Goal: Information Seeking & Learning: Learn about a topic

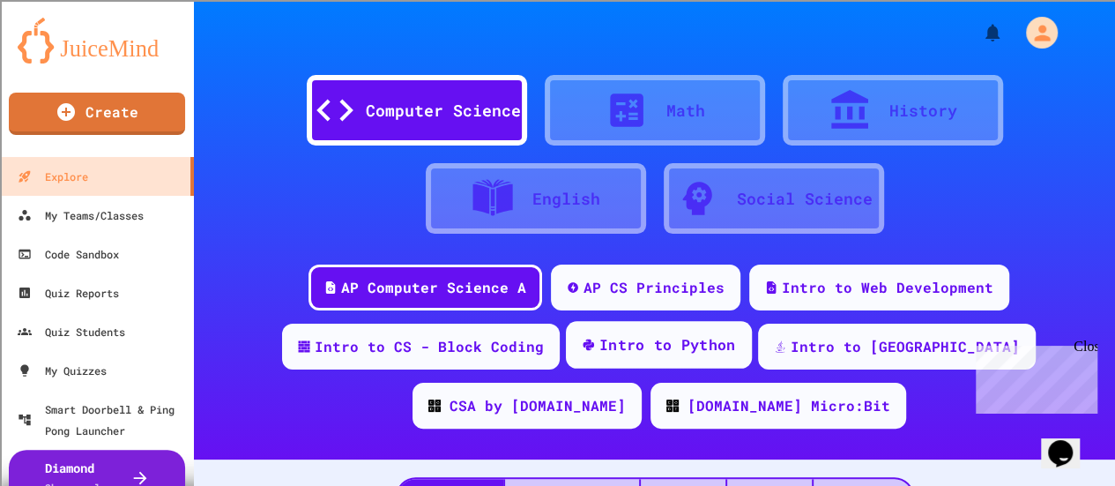
click at [639, 338] on div "Intro to Python" at bounding box center [667, 345] width 137 height 22
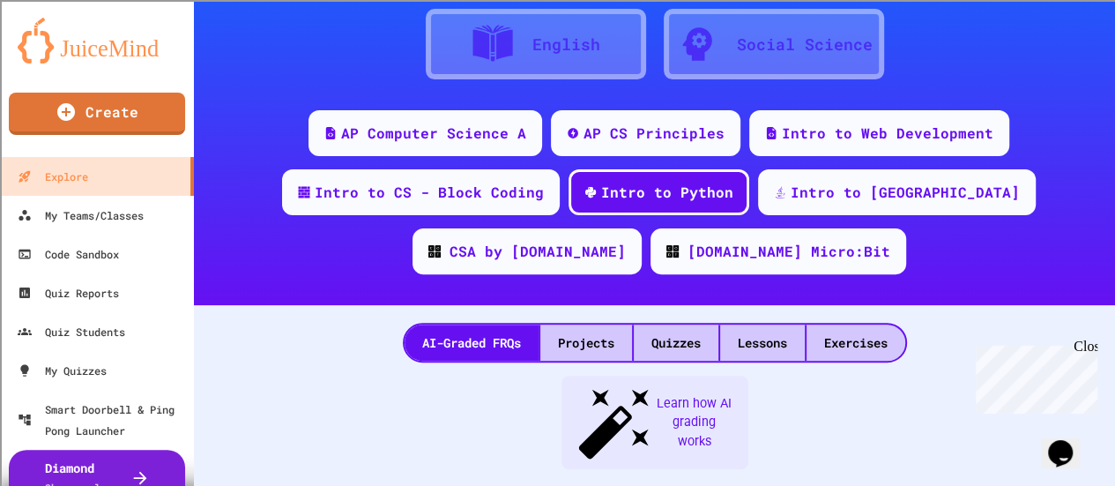
scroll to position [155, 0]
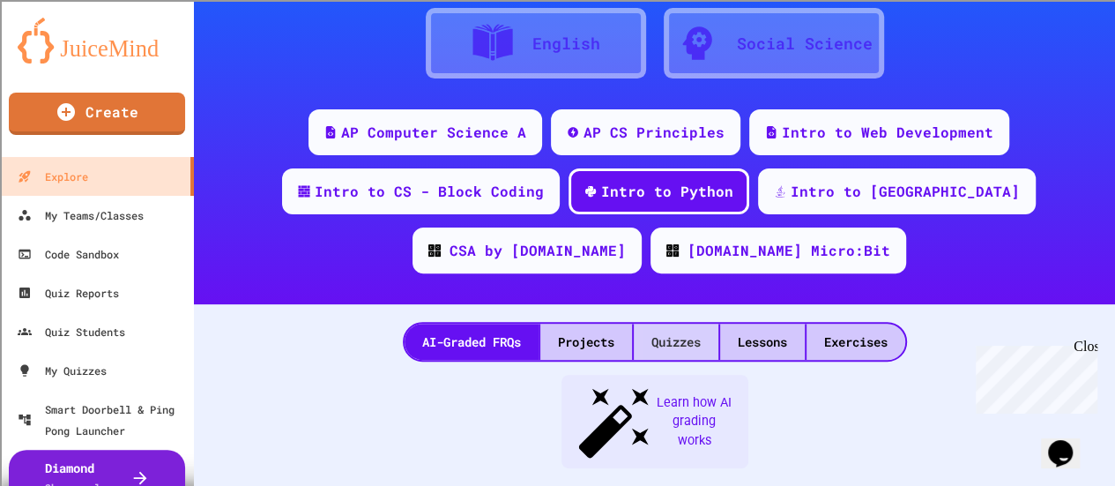
click at [680, 347] on div "Quizzes" at bounding box center [676, 342] width 85 height 36
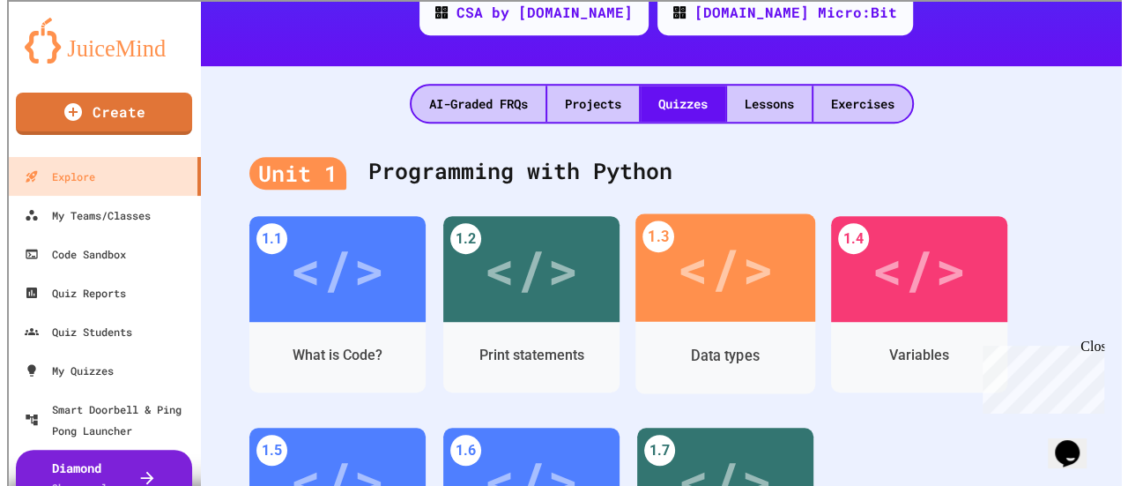
scroll to position [394, 0]
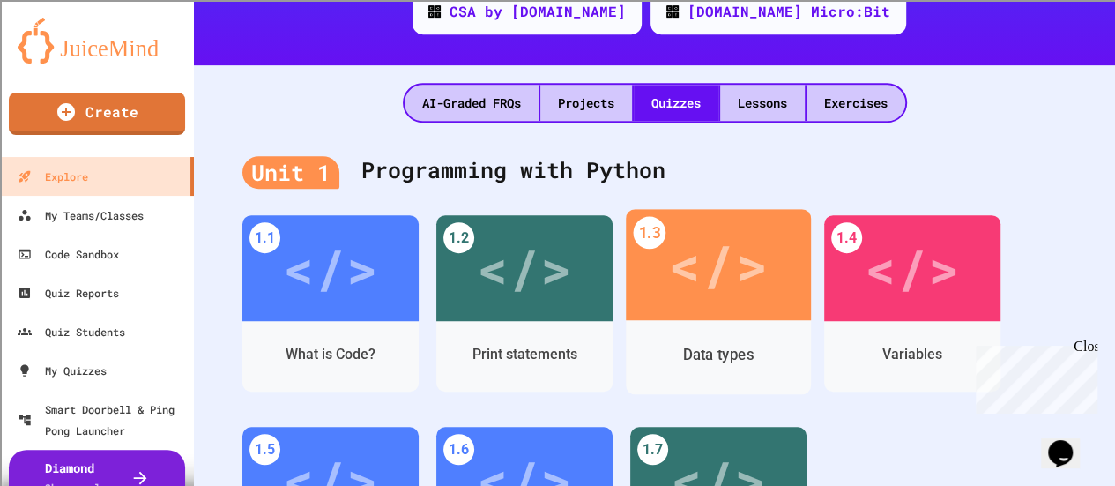
click at [746, 283] on div "</>" at bounding box center [718, 265] width 100 height 84
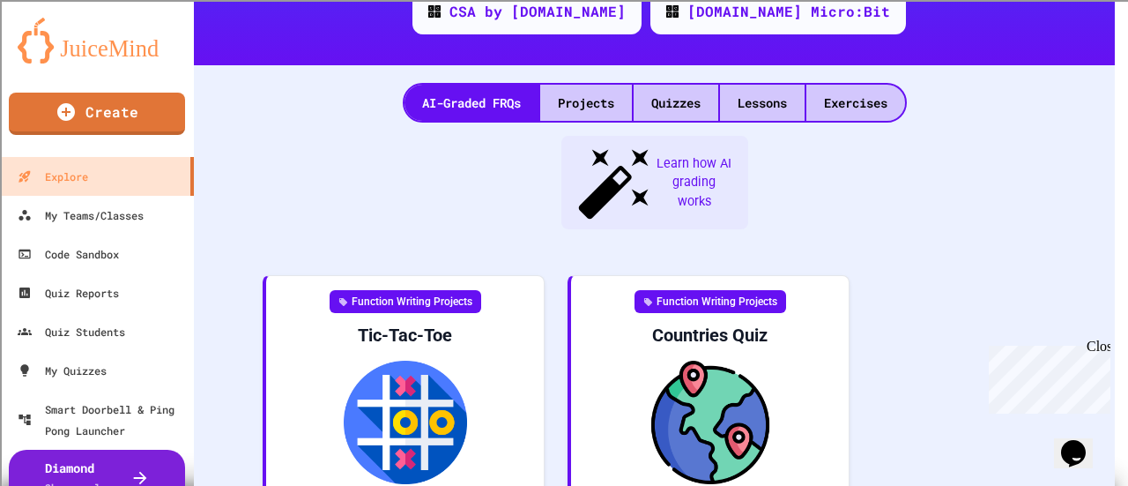
scroll to position [148, 0]
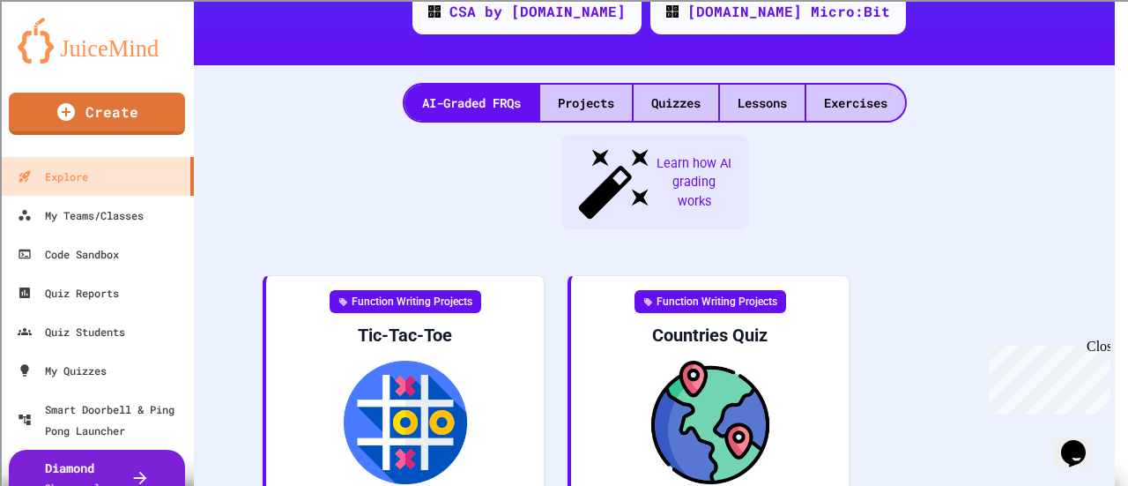
scroll to position [530, 0]
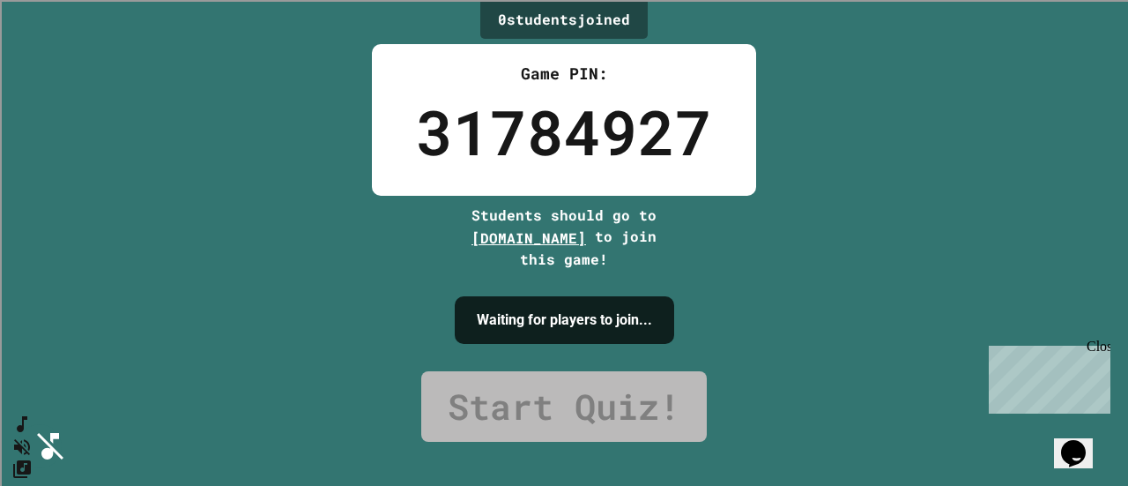
click at [32, 433] on button "Mute music" at bounding box center [19, 446] width 26 height 26
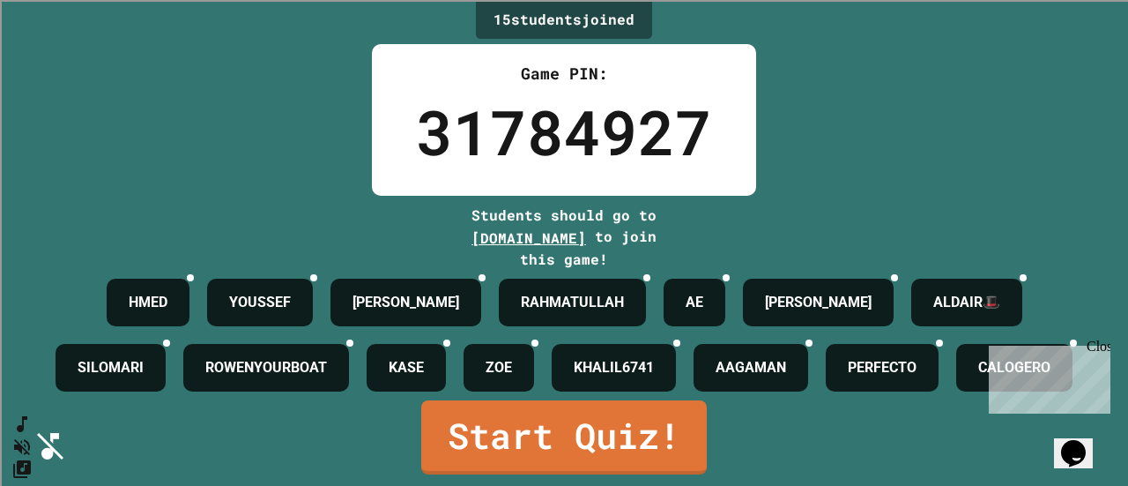
click at [1100, 346] on div "Close" at bounding box center [1098, 349] width 22 height 22
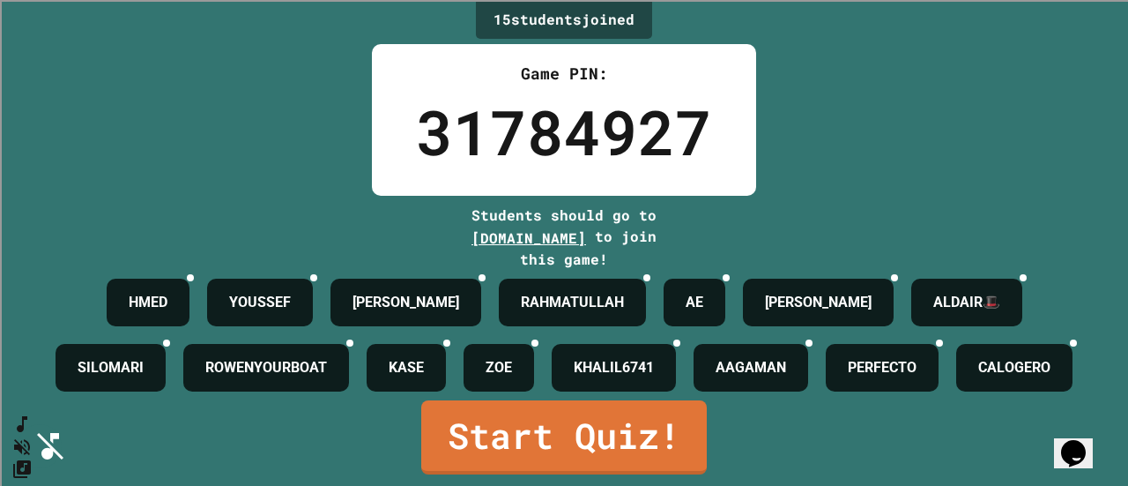
scroll to position [115, 0]
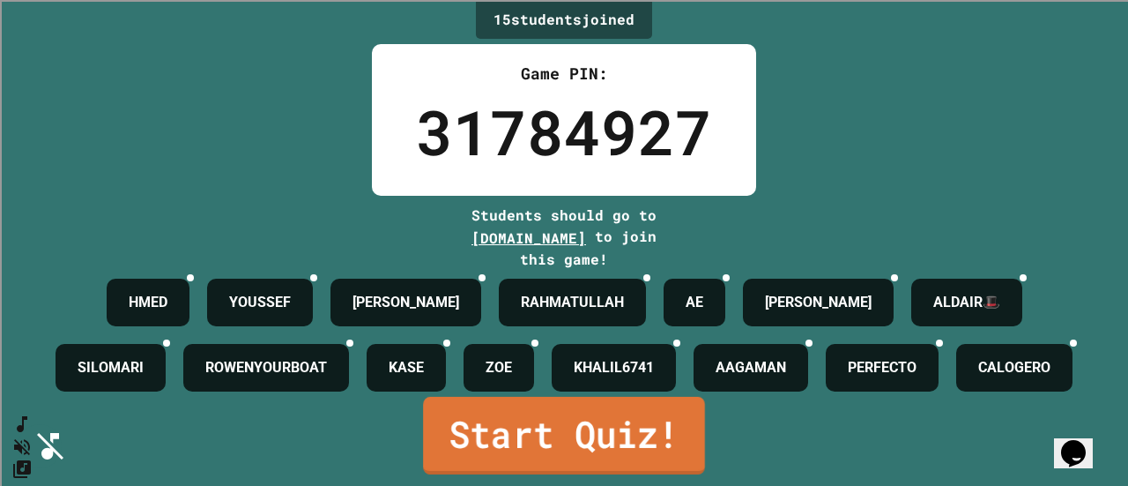
click at [602, 438] on link "Start Quiz!" at bounding box center [564, 436] width 282 height 78
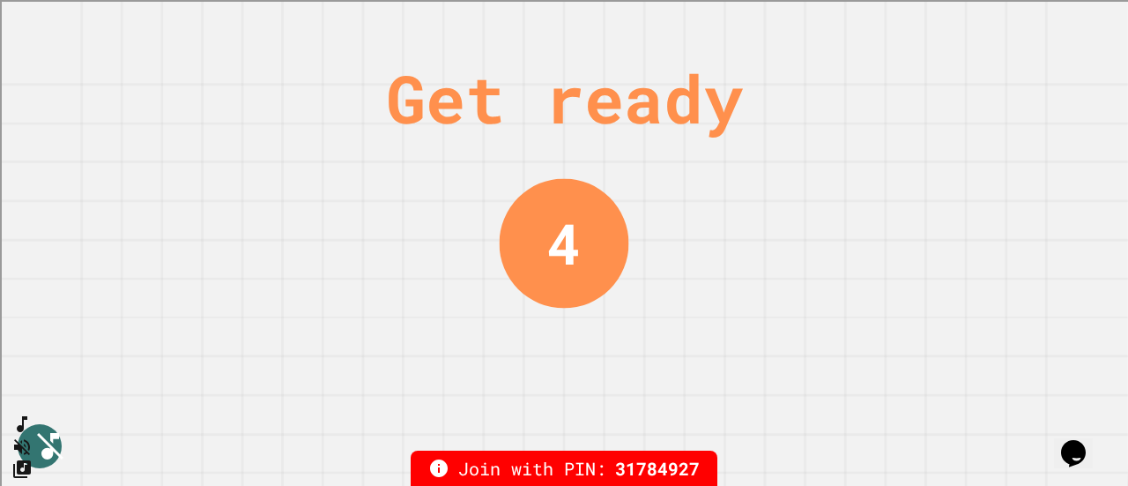
scroll to position [0, 0]
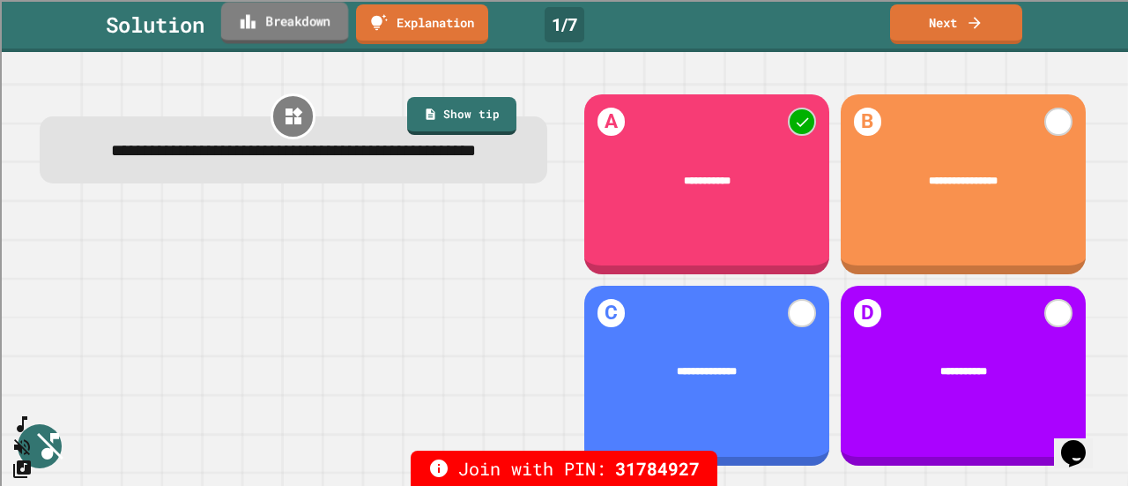
click at [316, 31] on link "Breakdown" at bounding box center [284, 22] width 127 height 41
click at [949, 34] on link "Next" at bounding box center [956, 22] width 130 height 41
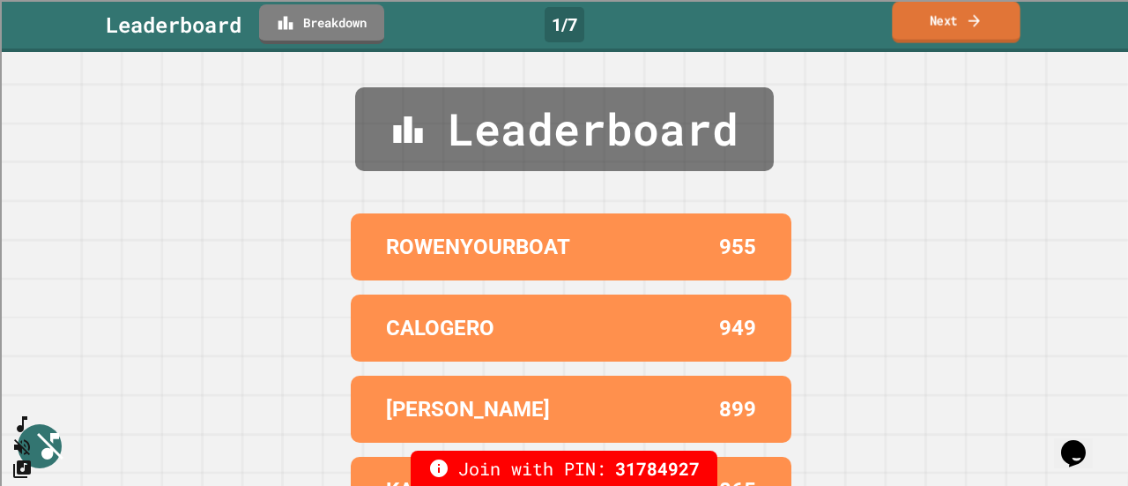
click at [941, 19] on link "Next" at bounding box center [956, 22] width 128 height 41
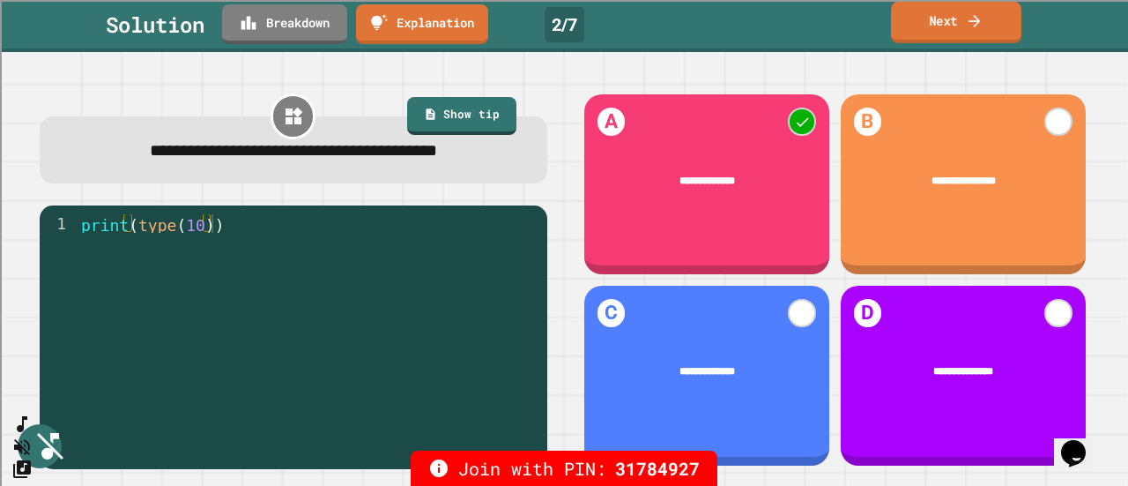
click at [952, 32] on link "Next" at bounding box center [956, 22] width 130 height 41
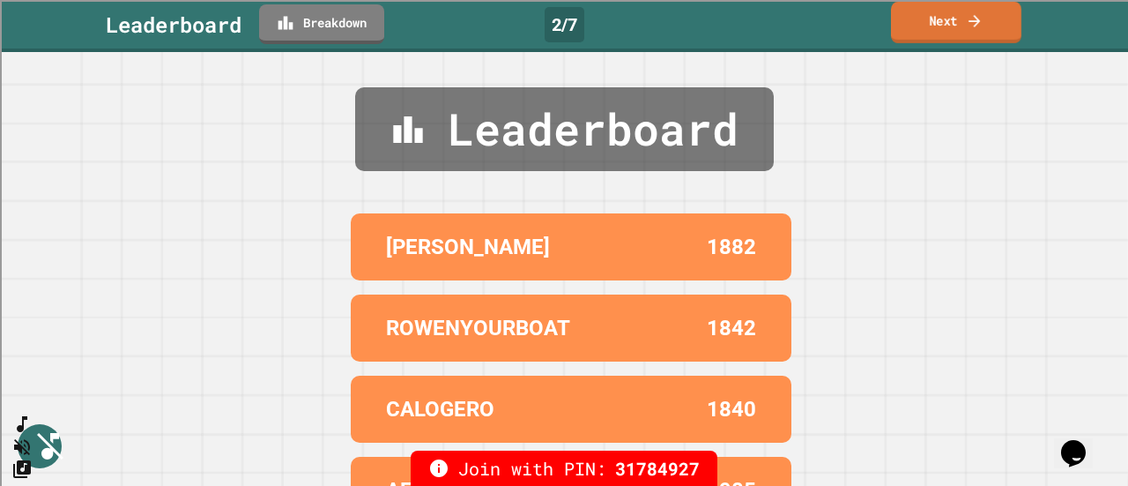
click at [936, 29] on link "Next" at bounding box center [956, 22] width 130 height 41
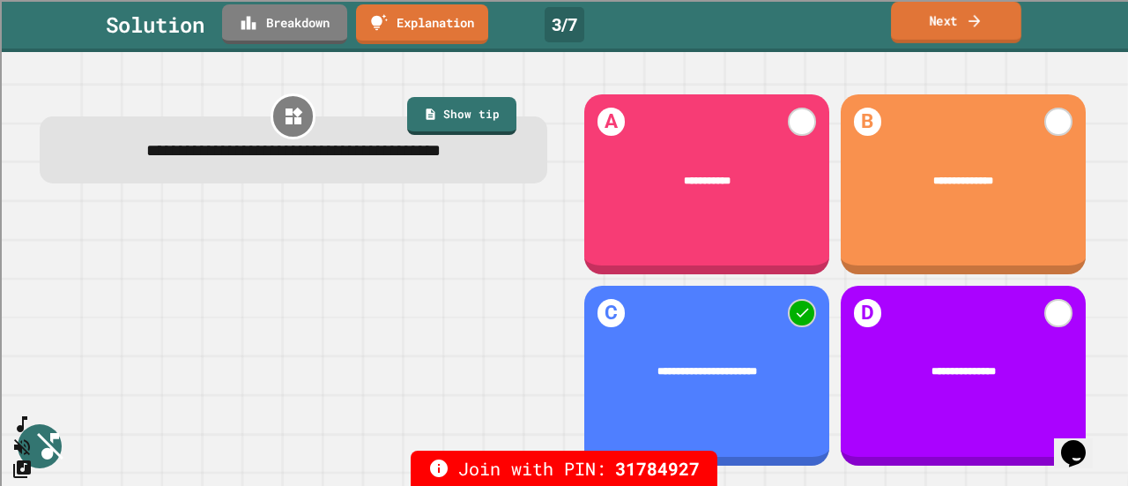
click at [917, 22] on link "Next" at bounding box center [956, 22] width 130 height 41
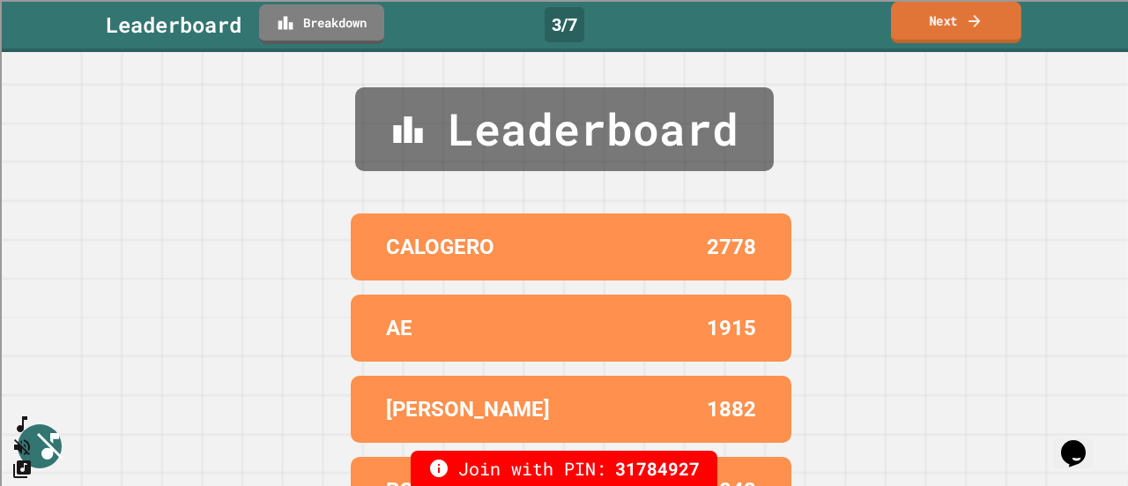
click at [935, 31] on link "Next" at bounding box center [956, 22] width 130 height 41
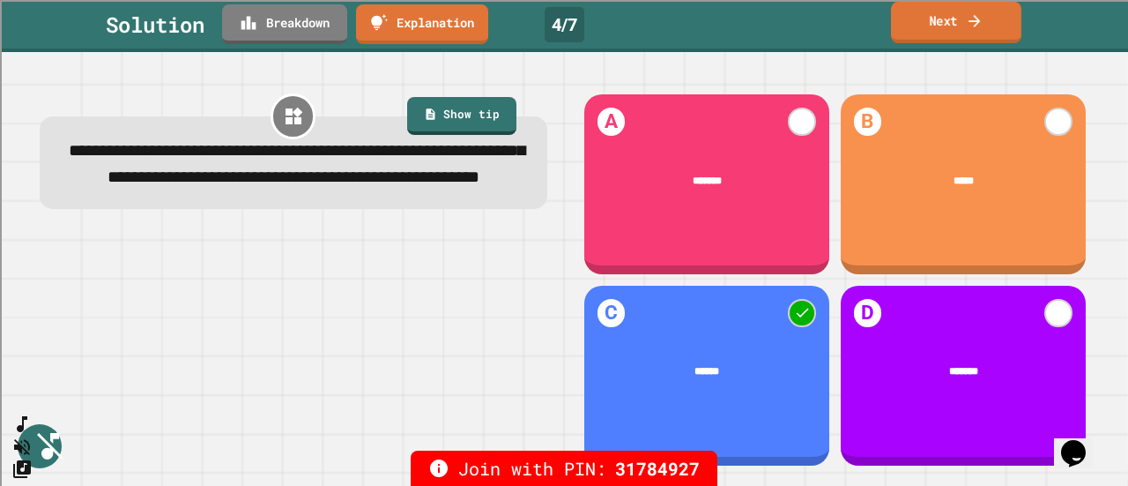
click at [948, 31] on link "Next" at bounding box center [956, 22] width 130 height 41
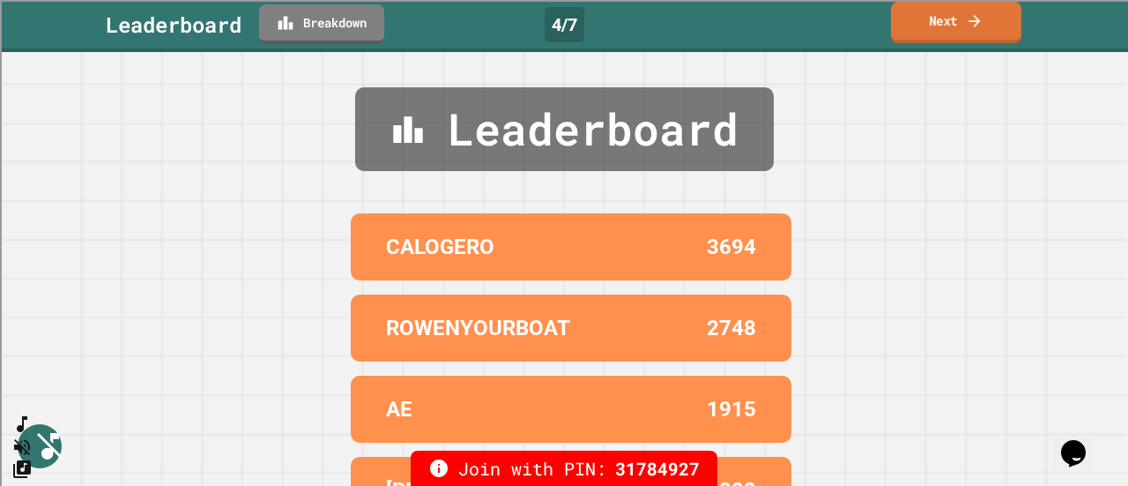
click at [944, 33] on link "Next" at bounding box center [956, 22] width 130 height 41
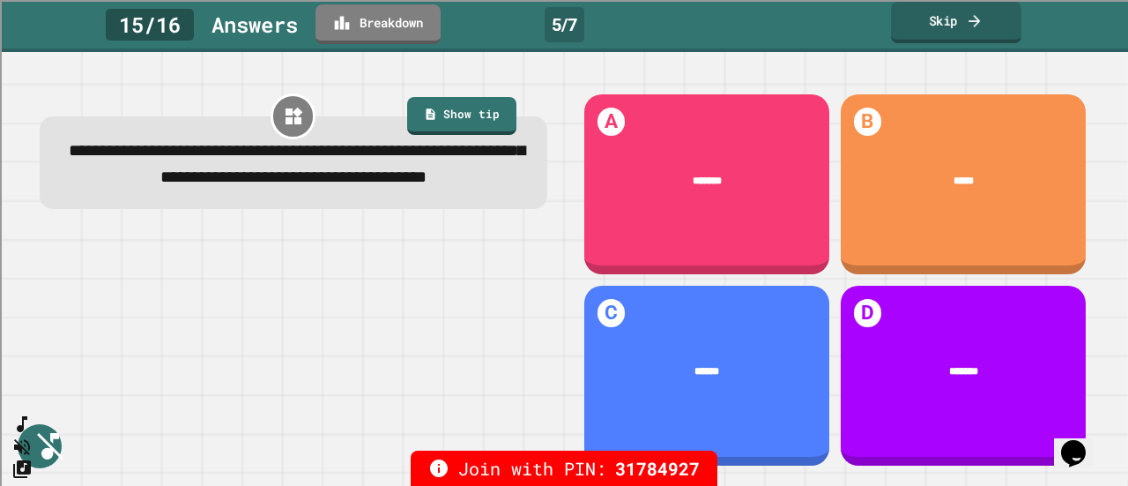
click at [941, 32] on link "Skip" at bounding box center [956, 22] width 130 height 41
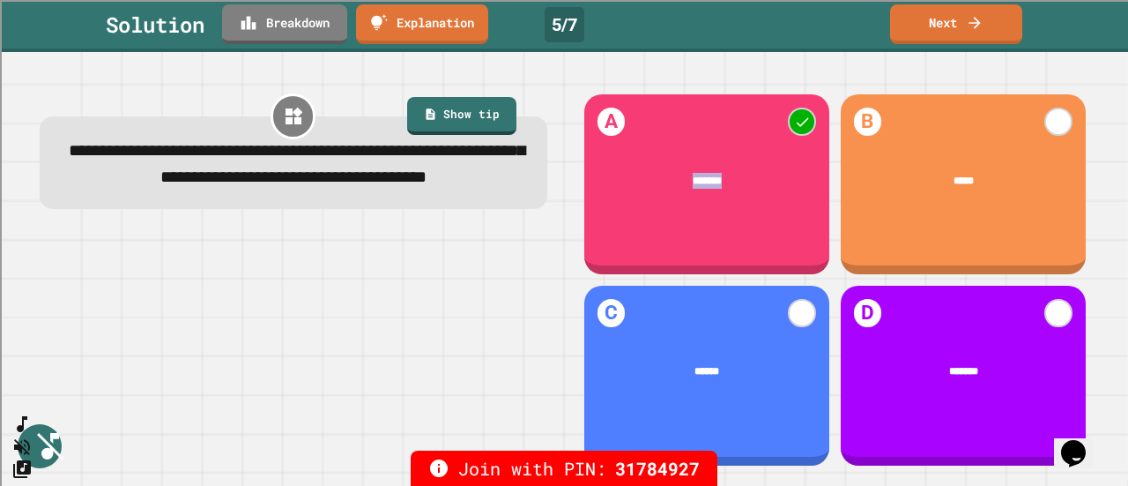
drag, startPoint x: 670, startPoint y: 174, endPoint x: 721, endPoint y: 178, distance: 51.3
click at [721, 178] on div "*******" at bounding box center [707, 180] width 203 height 16
click at [725, 87] on div "A ******* B ***** C ****** D *******" at bounding box center [834, 280] width 531 height 400
click at [953, 24] on link "Next" at bounding box center [956, 22] width 130 height 41
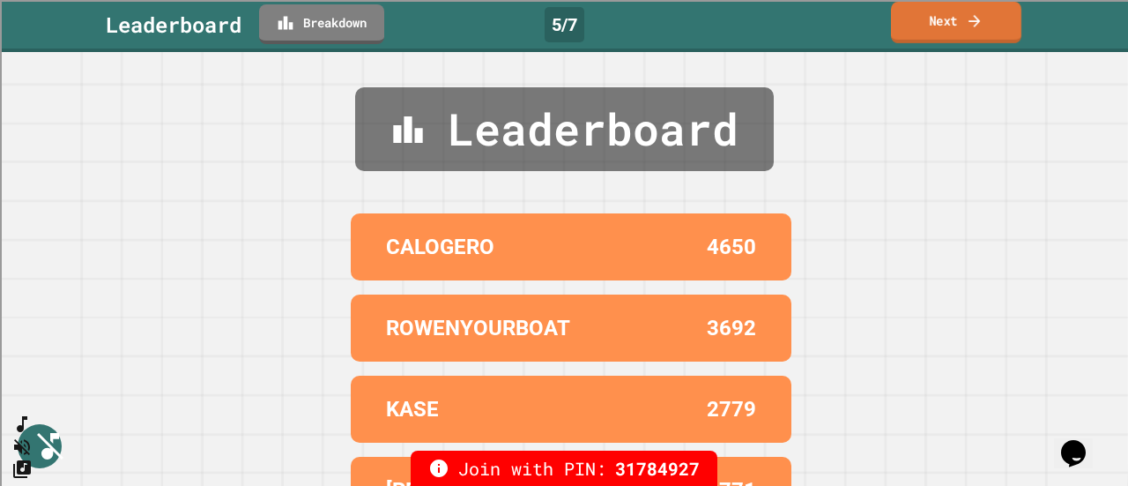
click at [950, 36] on link "Next" at bounding box center [956, 22] width 130 height 41
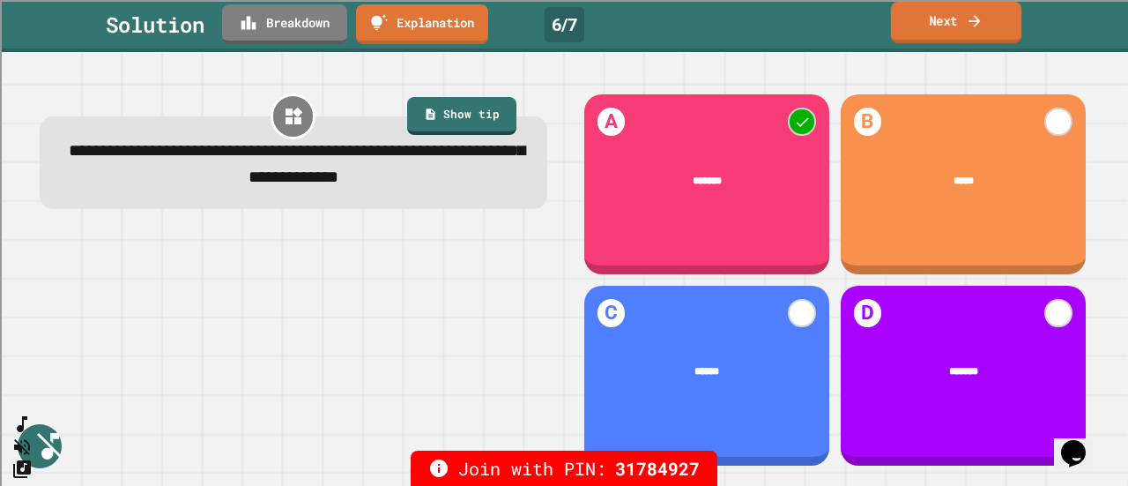
click at [968, 27] on icon at bounding box center [975, 20] width 18 height 19
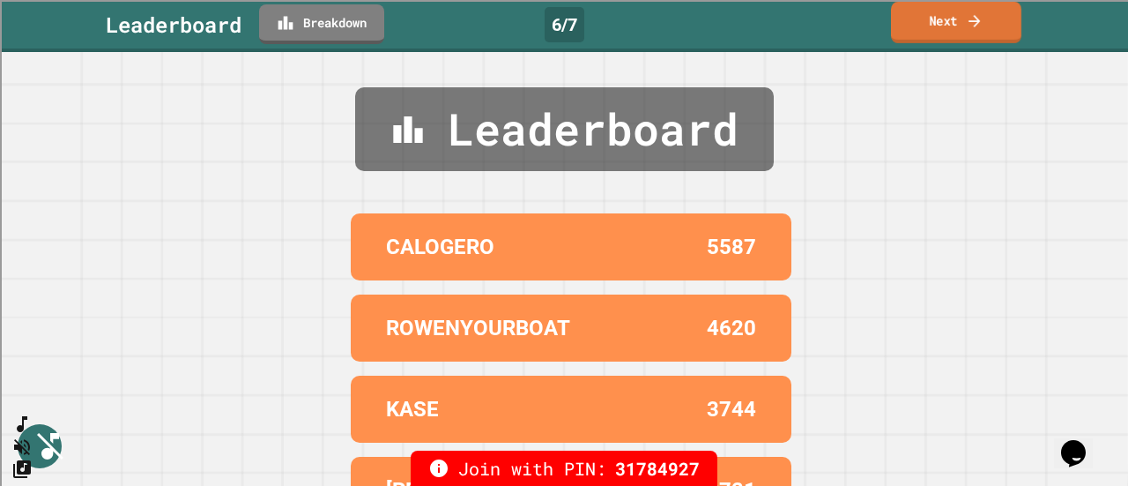
click at [919, 33] on link "Next" at bounding box center [956, 22] width 130 height 41
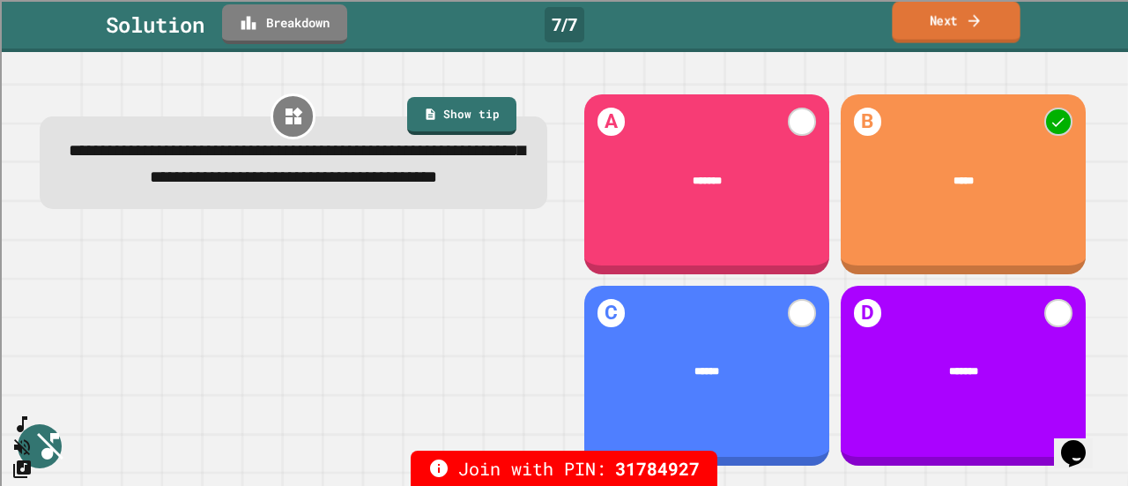
click at [943, 36] on link "Next" at bounding box center [956, 22] width 128 height 41
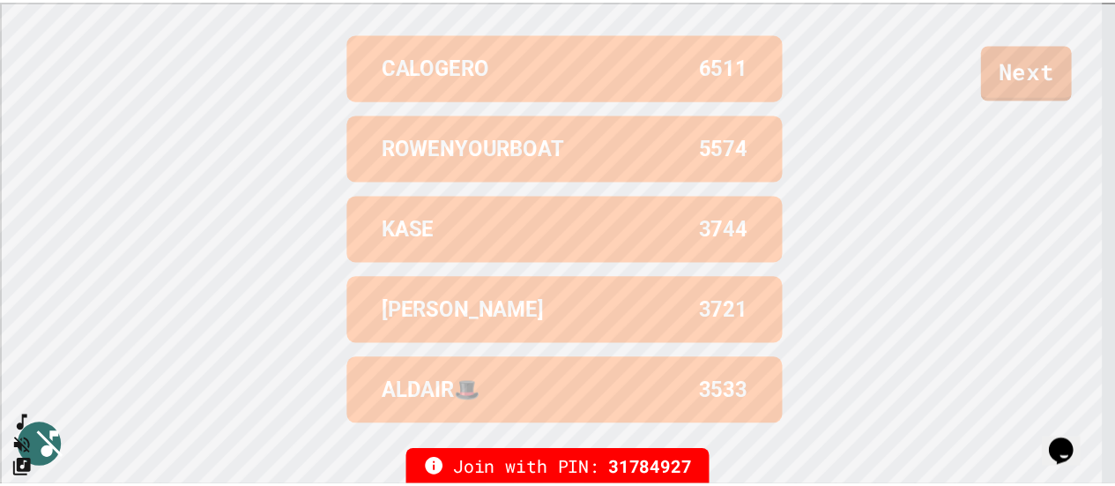
scroll to position [710, 0]
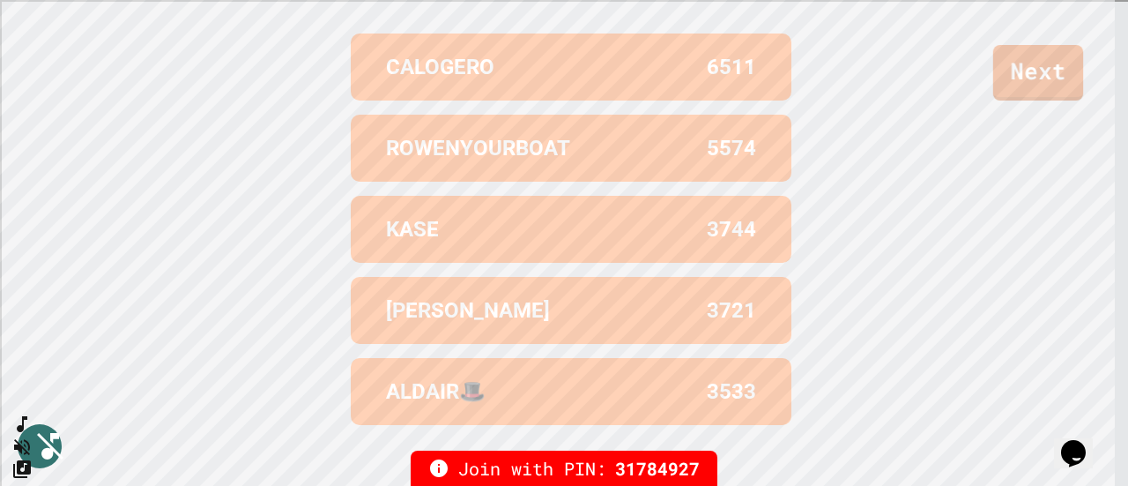
click at [996, 78] on div "Next" at bounding box center [564, 50] width 1128 height 100
click at [1021, 93] on link "Next" at bounding box center [1038, 70] width 91 height 58
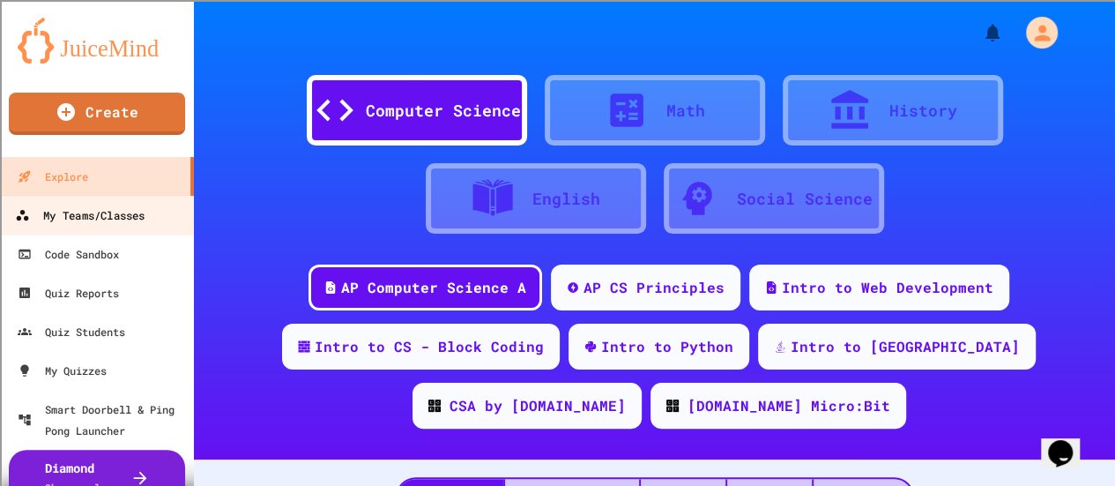
click at [59, 223] on div "My Teams/Classes" at bounding box center [80, 216] width 130 height 22
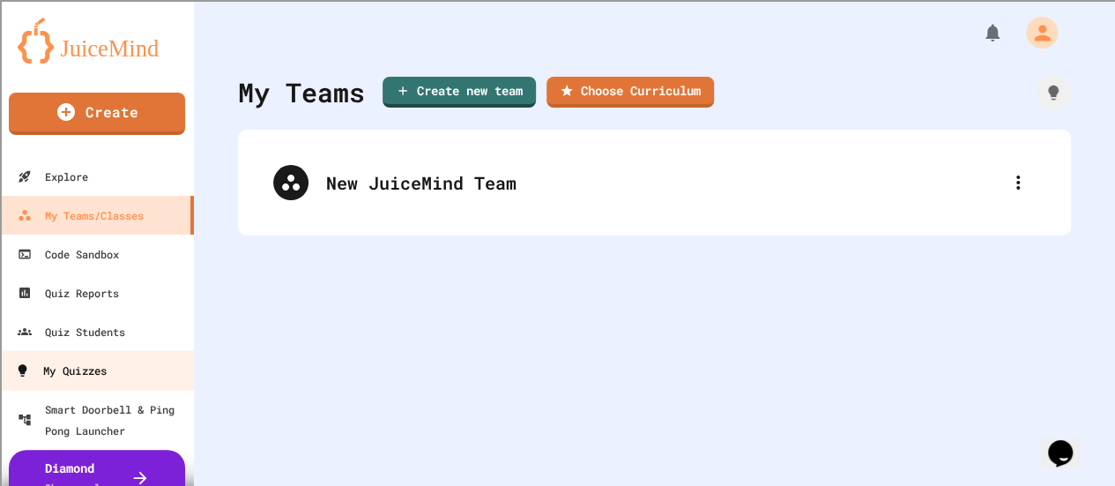
click at [78, 368] on div "My Quizzes" at bounding box center [61, 371] width 92 height 22
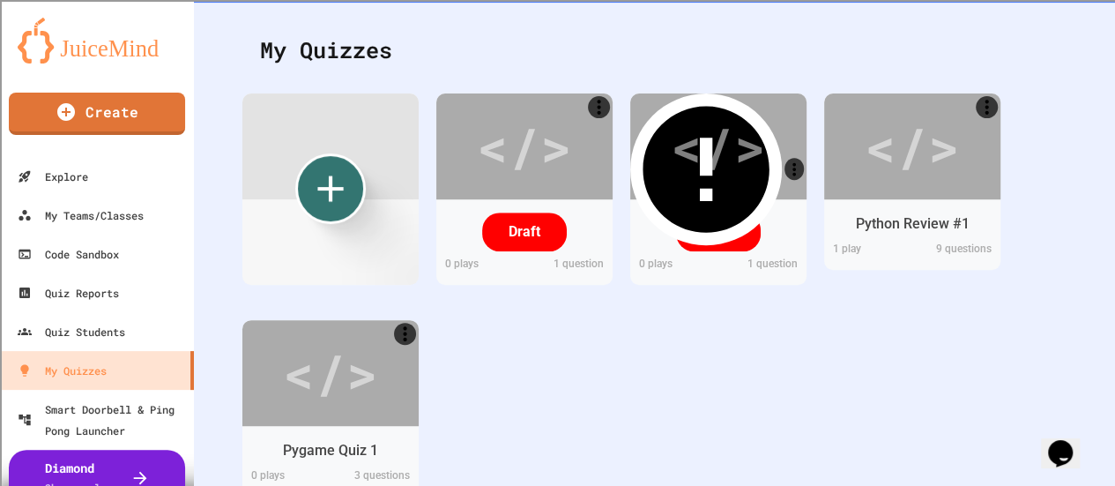
scroll to position [262, 0]
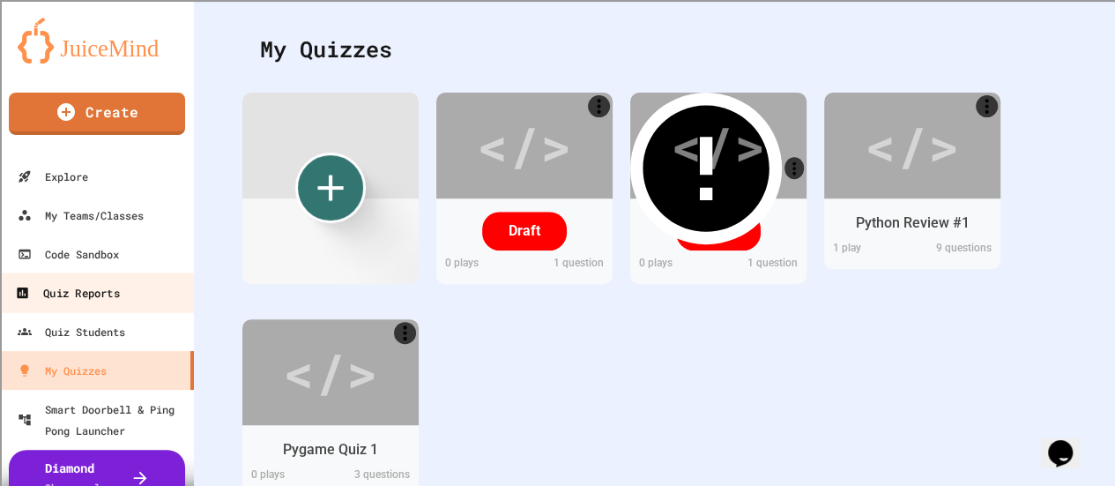
click at [99, 303] on div "Quiz Reports" at bounding box center [67, 293] width 104 height 22
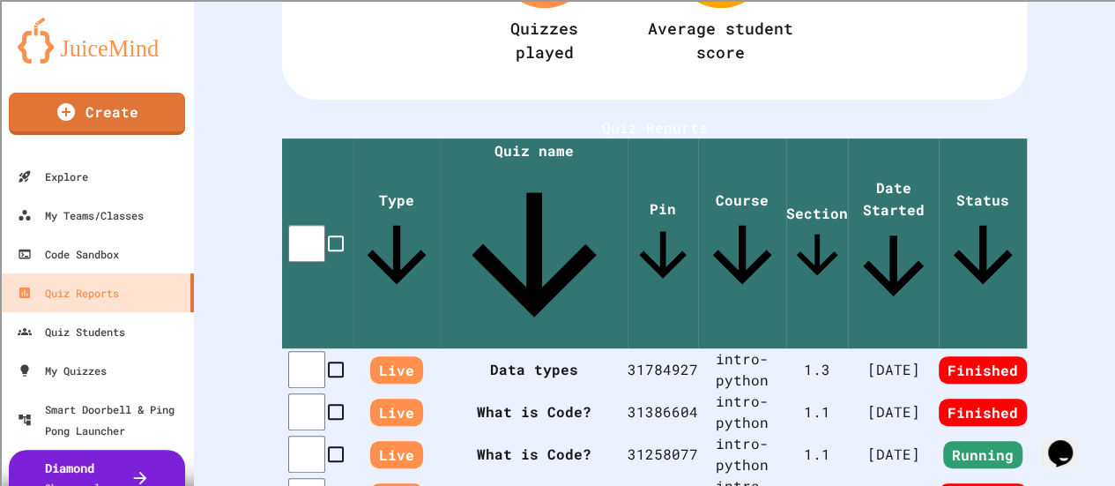
click at [539, 348] on th "Data types" at bounding box center [534, 369] width 187 height 42
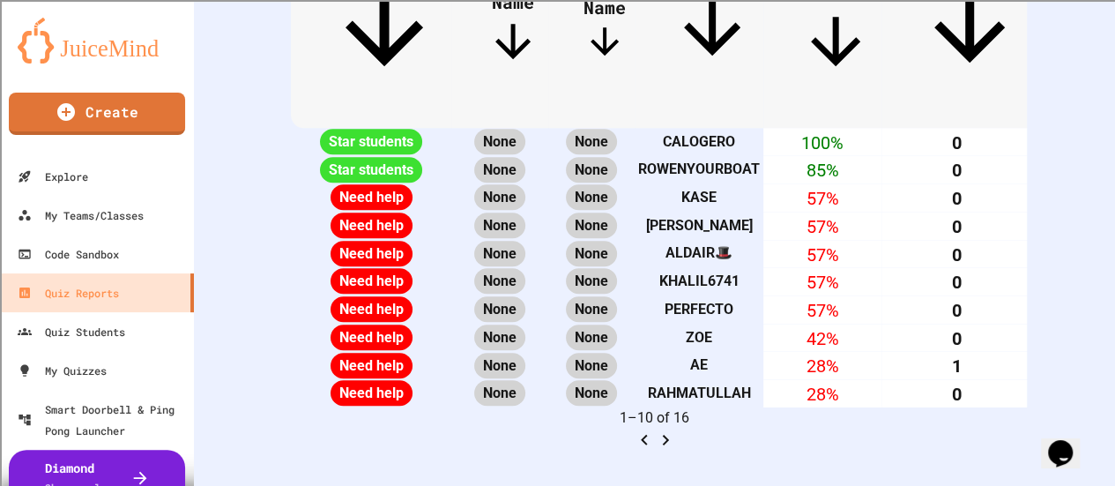
click at [857, 407] on div "1–10 of 16" at bounding box center [654, 428] width 745 height 43
